Goal: Navigation & Orientation: Understand site structure

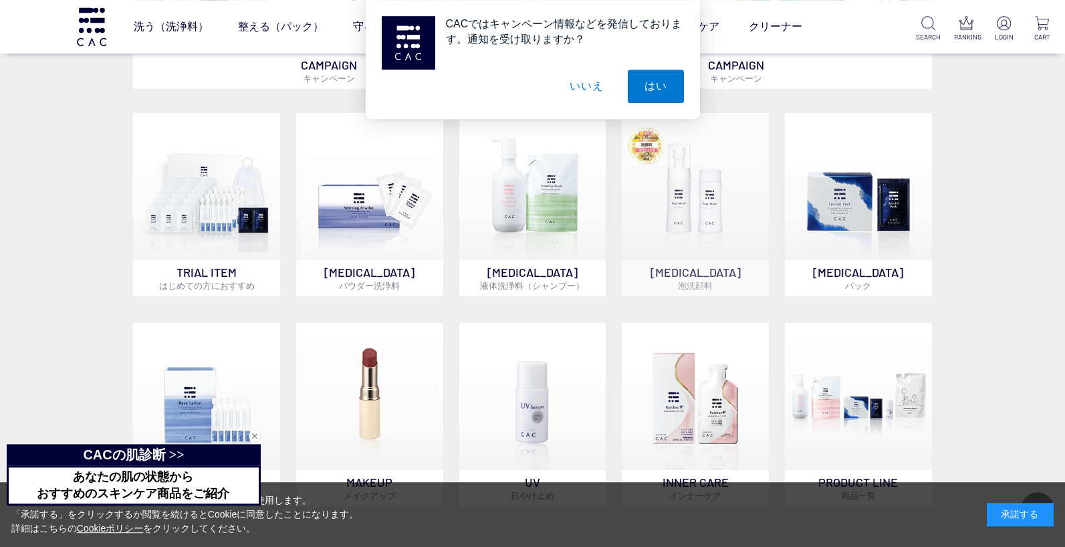
scroll to position [937, 0]
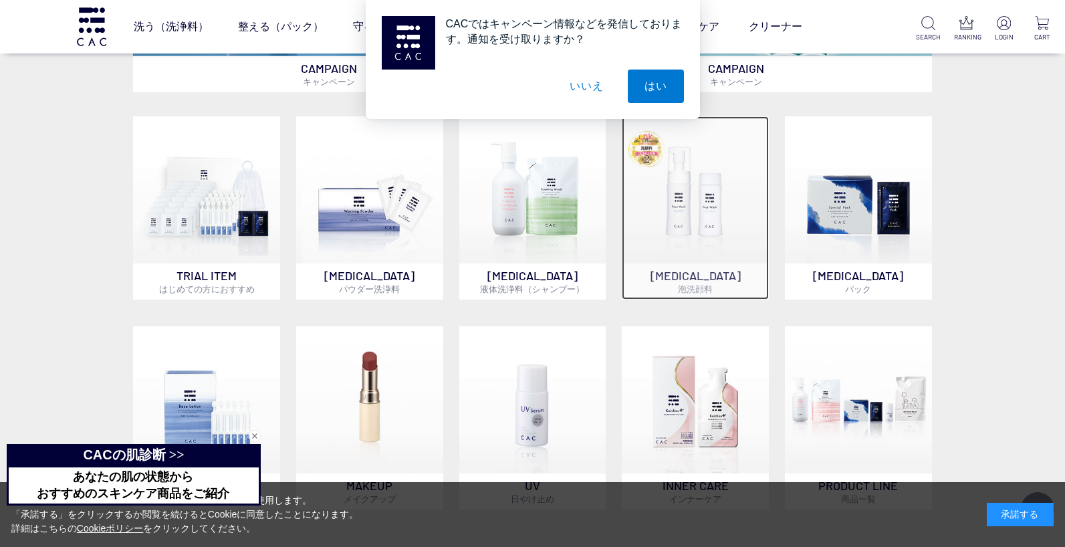
click at [690, 212] on img at bounding box center [695, 189] width 147 height 147
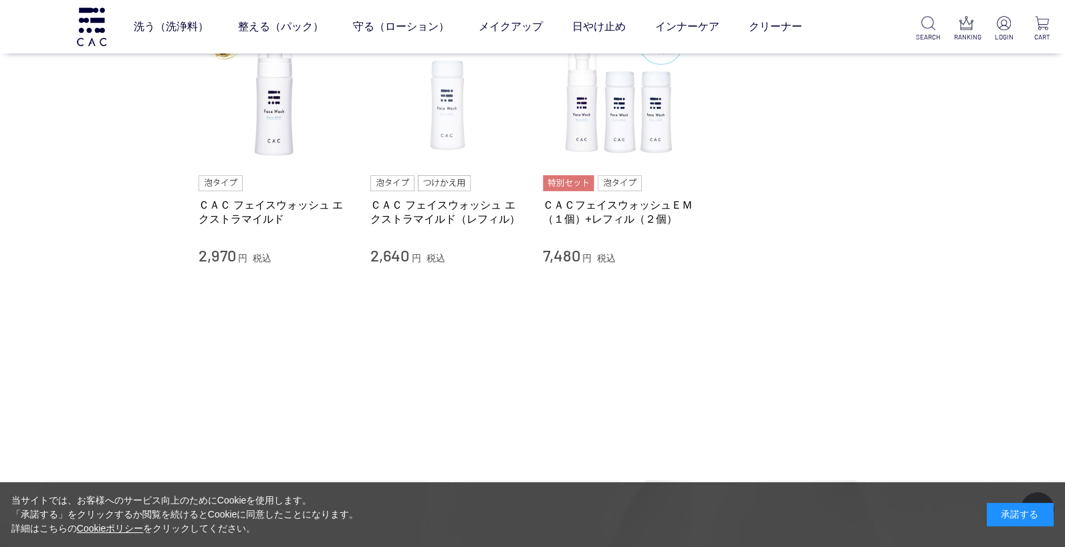
scroll to position [22, 0]
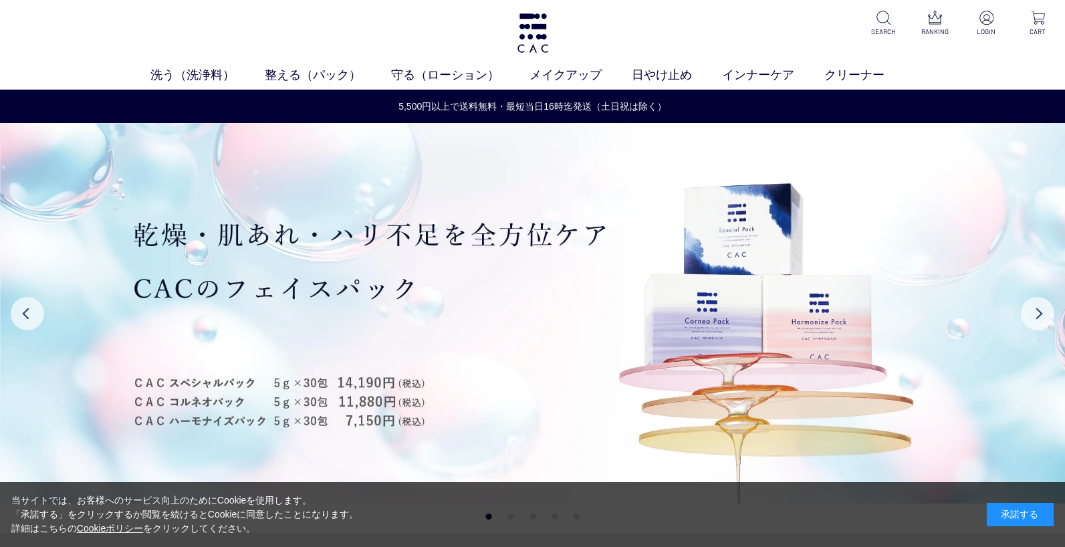
scroll to position [937, 0]
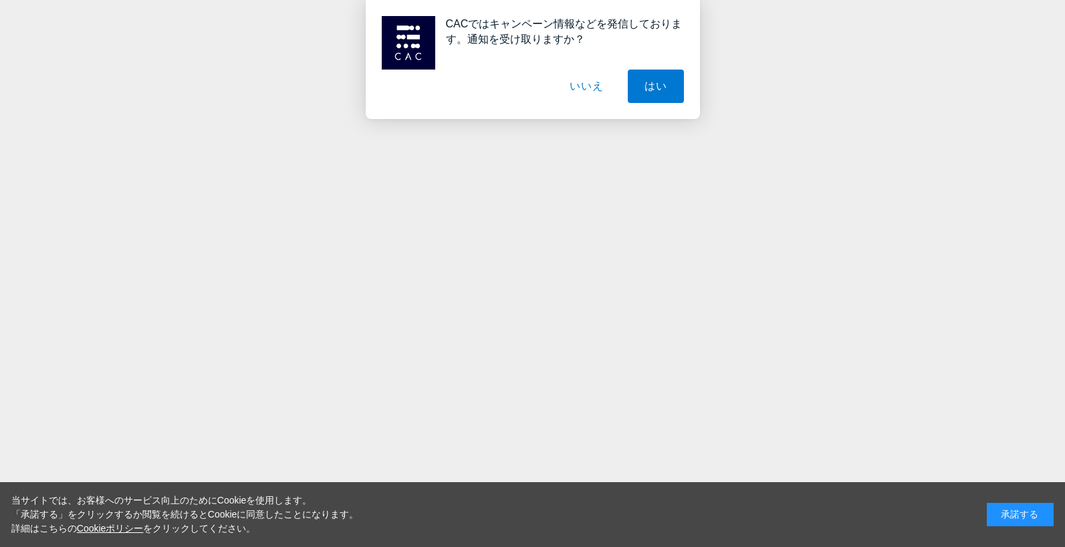
click at [581, 84] on button "いいえ" at bounding box center [586, 86] width 67 height 33
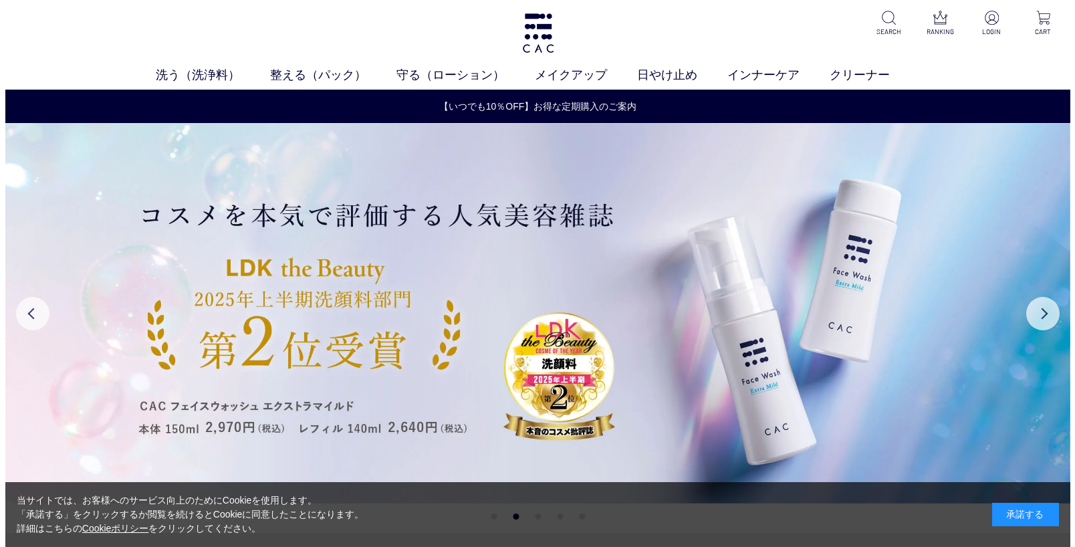
scroll to position [0, 0]
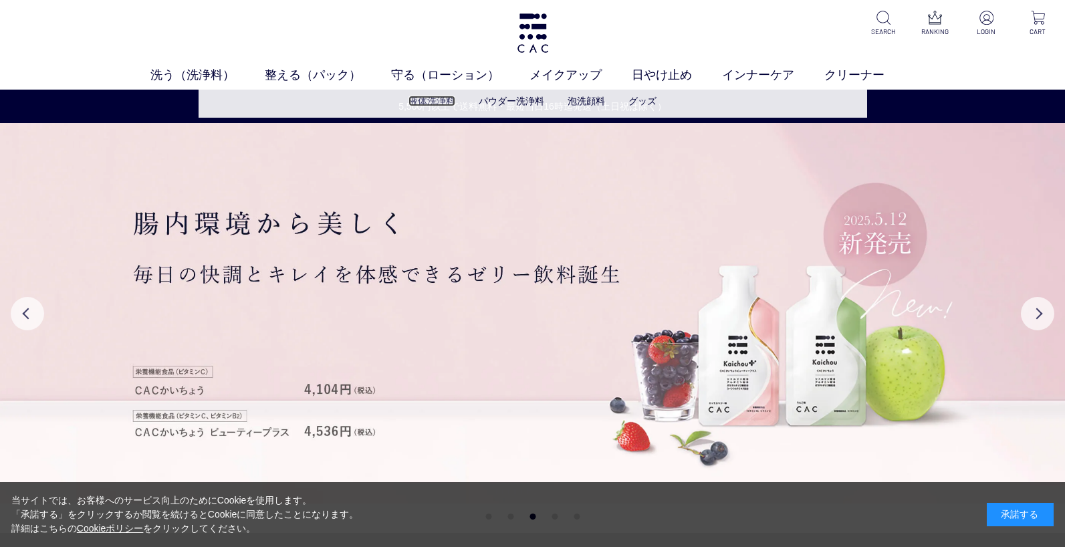
click at [417, 100] on link "液体洗浄料" at bounding box center [431, 101] width 47 height 11
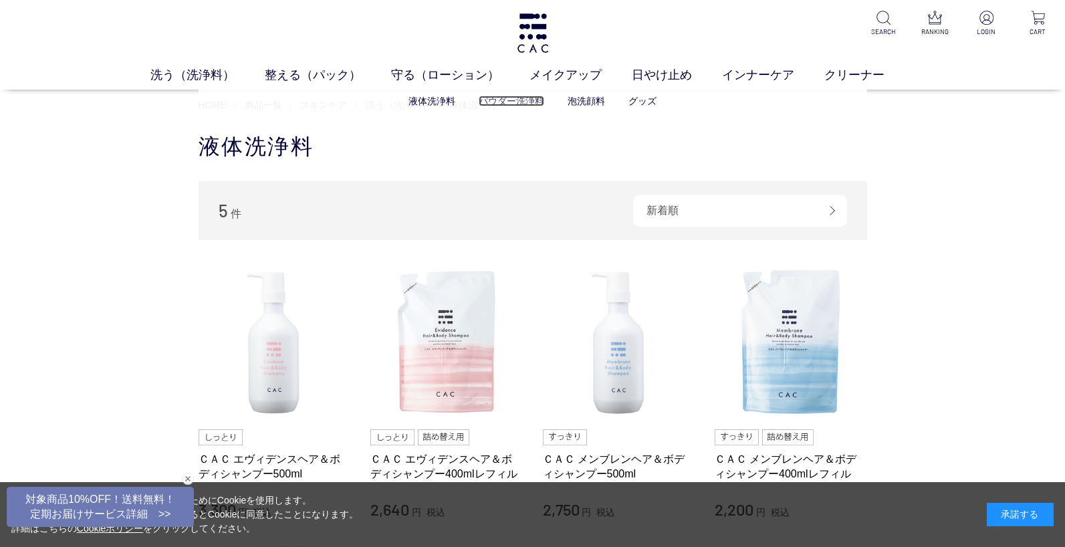
click at [492, 104] on link "パウダー洗浄料" at bounding box center [511, 101] width 65 height 11
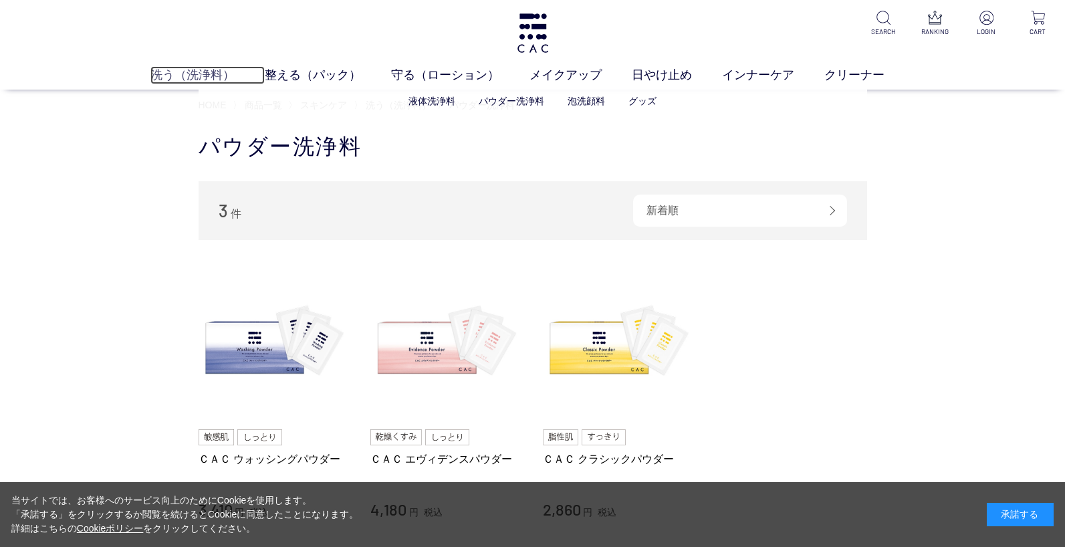
click at [205, 74] on link "洗う（洗浄料）" at bounding box center [207, 75] width 114 height 18
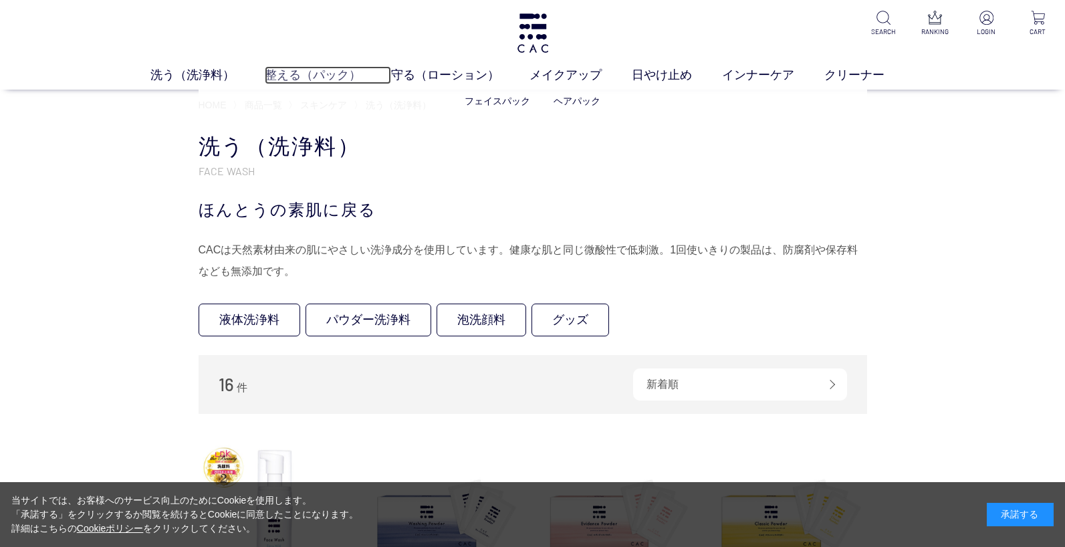
click at [336, 73] on link "整える（パック）" at bounding box center [328, 75] width 126 height 18
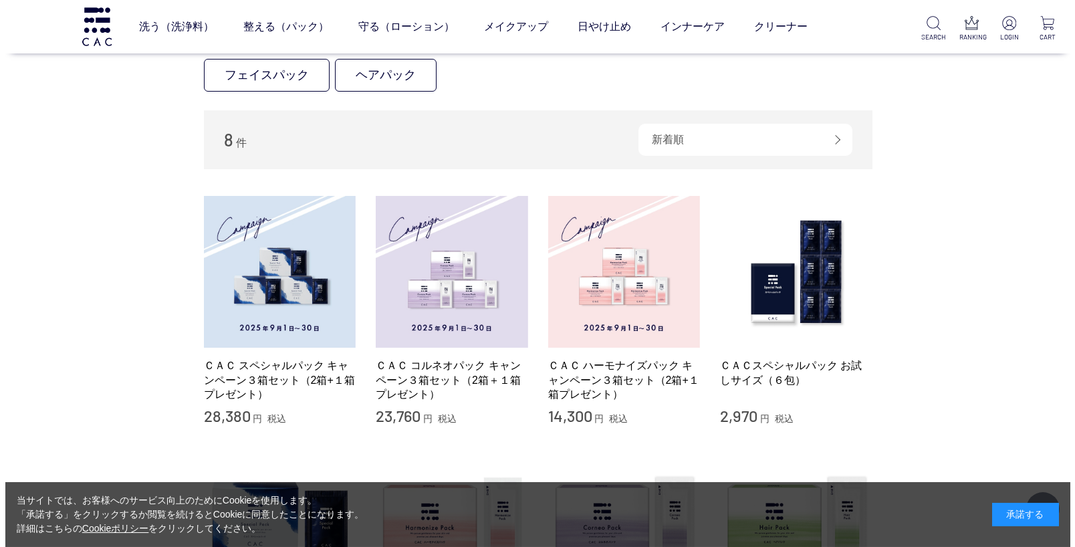
scroll to position [121, 0]
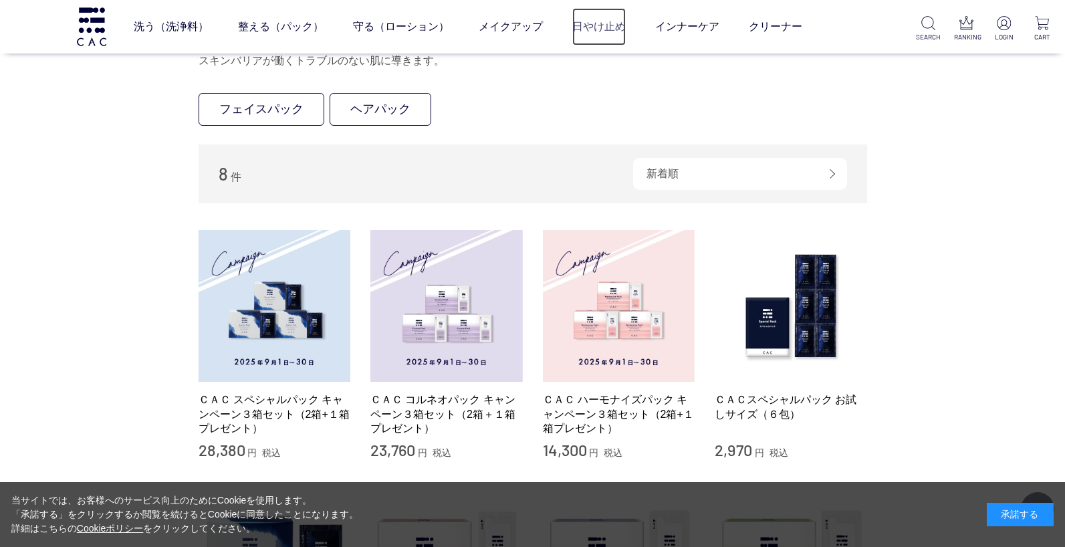
click at [594, 30] on link "日やけ止め" at bounding box center [598, 26] width 53 height 37
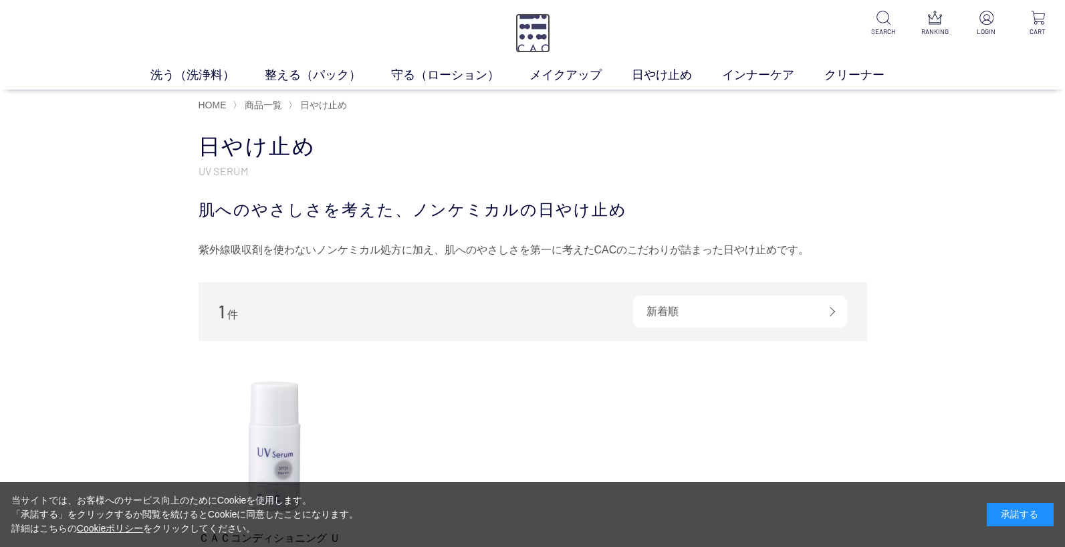
click at [519, 31] on img at bounding box center [532, 32] width 35 height 39
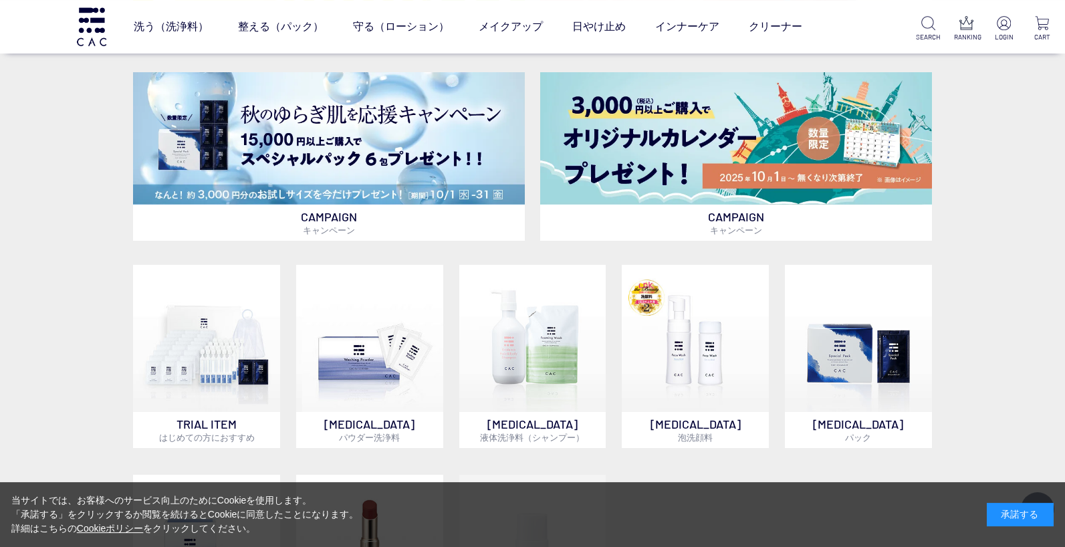
scroll to position [838, 0]
